Goal: Transaction & Acquisition: Purchase product/service

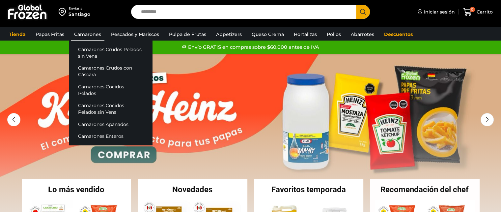
click at [94, 33] on link "Camarones" at bounding box center [88, 34] width 34 height 13
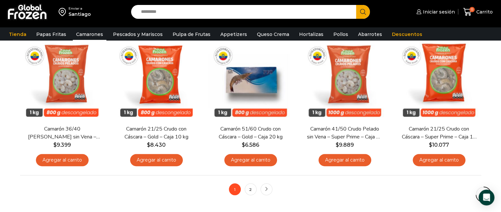
scroll to position [527, 0]
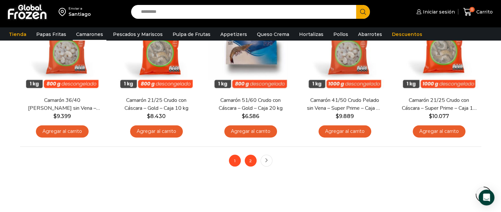
click at [250, 160] on link "2" at bounding box center [251, 160] width 12 height 12
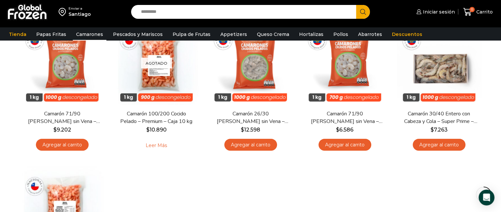
scroll to position [66, 0]
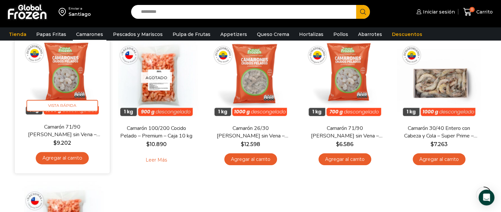
click at [77, 158] on link "Agregar al carrito" at bounding box center [62, 158] width 53 height 12
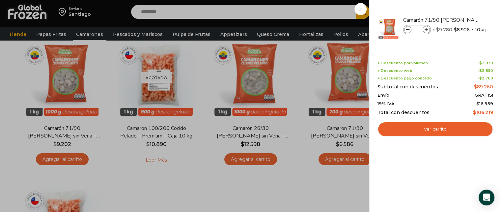
click at [461, 20] on div "1 Carrito 1 1 Shopping Cart *" at bounding box center [477, 11] width 33 height 15
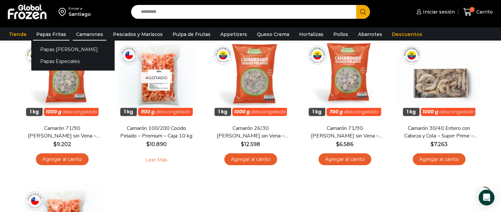
click at [56, 37] on link "Papas Fritas" at bounding box center [51, 34] width 37 height 13
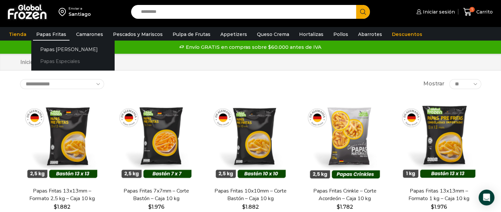
click at [53, 59] on link "Papas Especiales" at bounding box center [72, 61] width 83 height 12
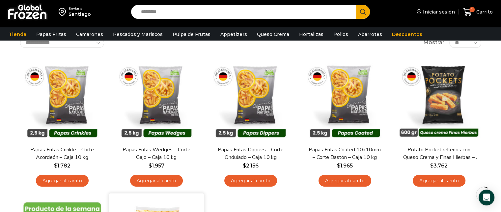
scroll to position [33, 0]
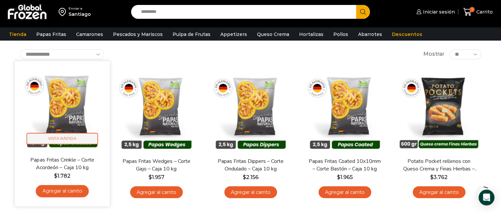
click at [80, 141] on span "Vista Rápida" at bounding box center [61, 139] width 71 height 12
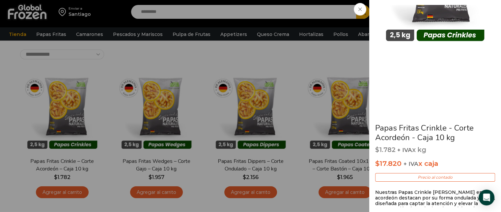
scroll to position [99, 0]
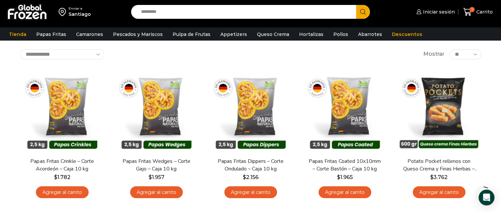
click at [19, 13] on img at bounding box center [27, 11] width 41 height 17
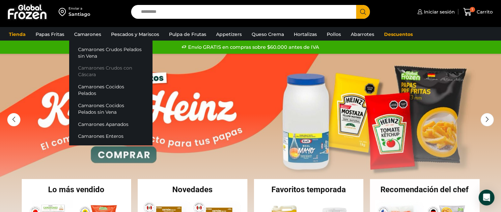
click at [98, 66] on link "Camarones Crudos con Cáscara" at bounding box center [110, 71] width 83 height 19
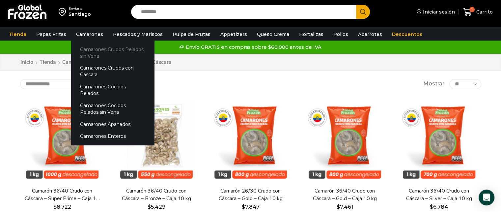
click at [105, 51] on link "Camarones Crudos Pelados sin Vena" at bounding box center [112, 52] width 83 height 19
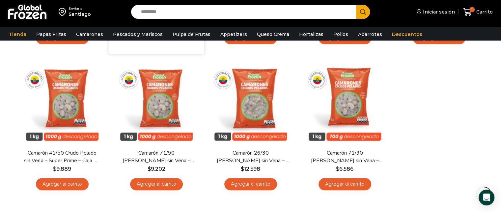
scroll to position [198, 0]
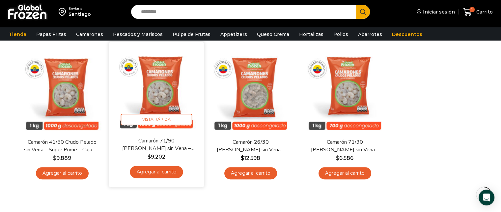
click at [178, 151] on link "Camarón 71/90 [PERSON_NAME] sin Vena – Super Prime – Caja 10 kg" at bounding box center [156, 144] width 76 height 15
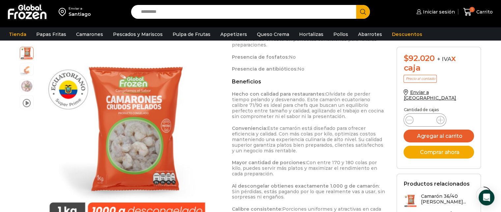
scroll to position [593, 0]
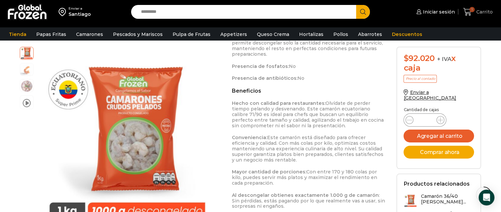
click at [482, 11] on span "Carrito" at bounding box center [484, 12] width 18 height 7
